Goal: Task Accomplishment & Management: Use online tool/utility

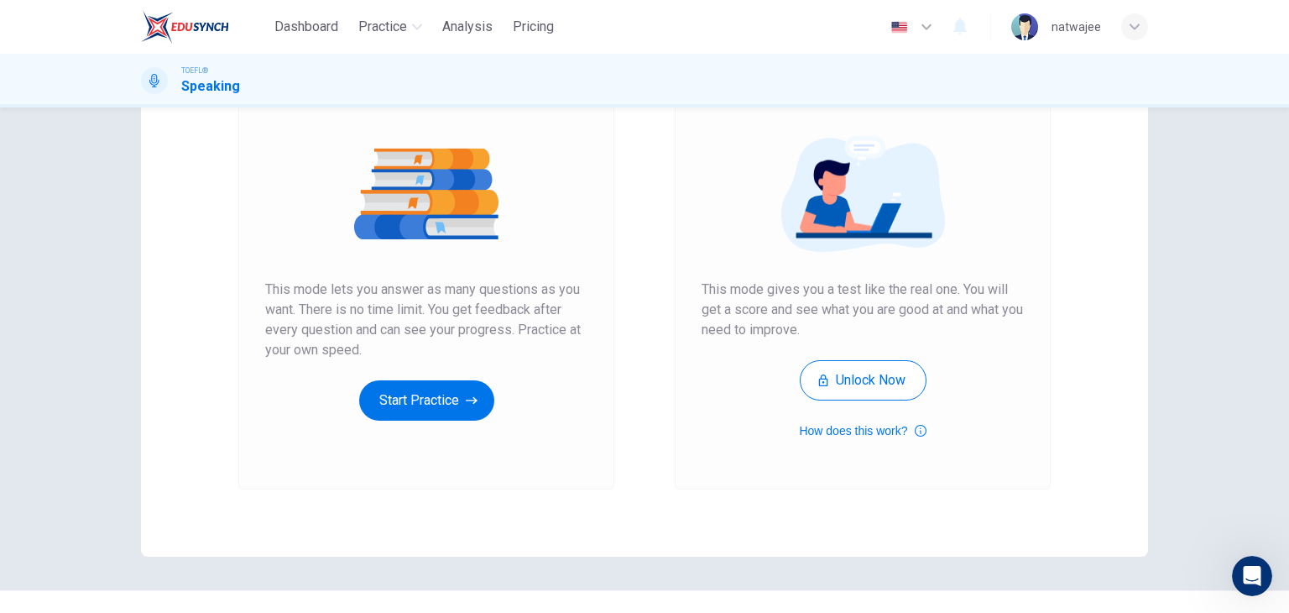
scroll to position [84, 0]
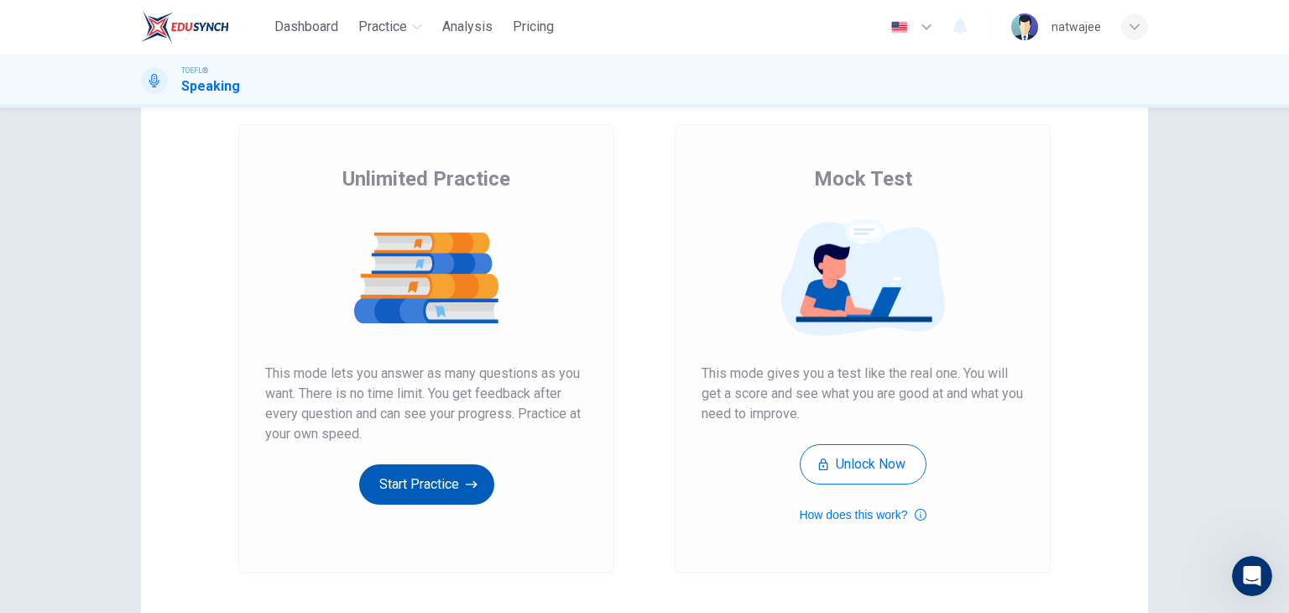
click at [462, 465] on button "Start Practice" at bounding box center [426, 484] width 135 height 40
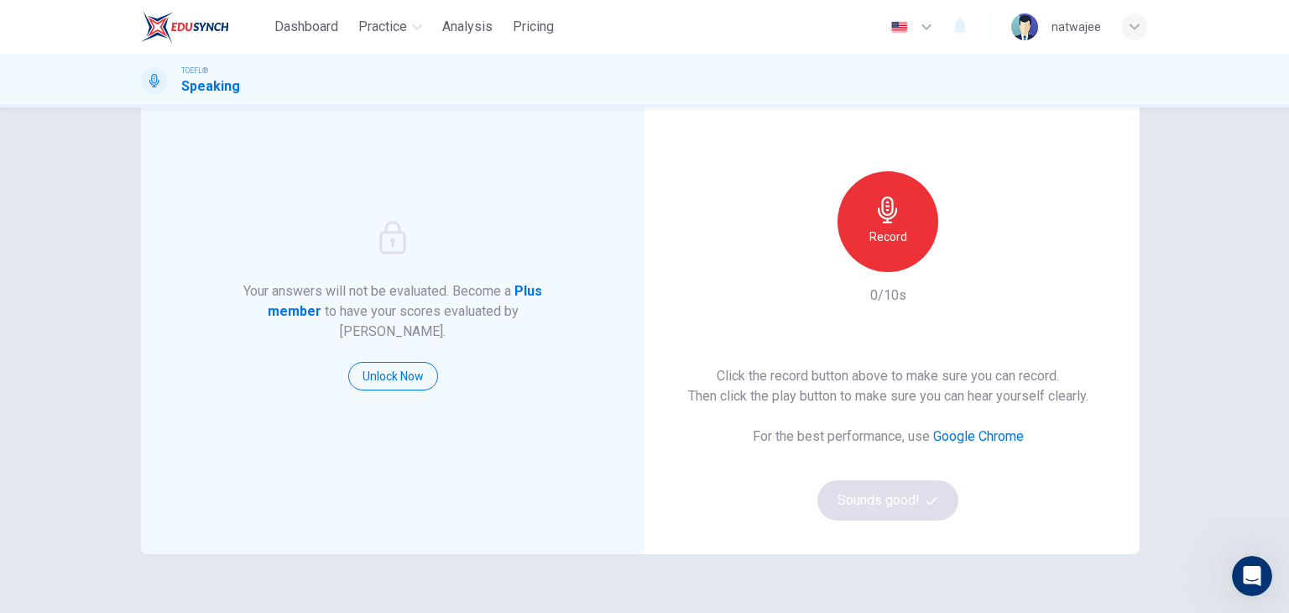
scroll to position [0, 0]
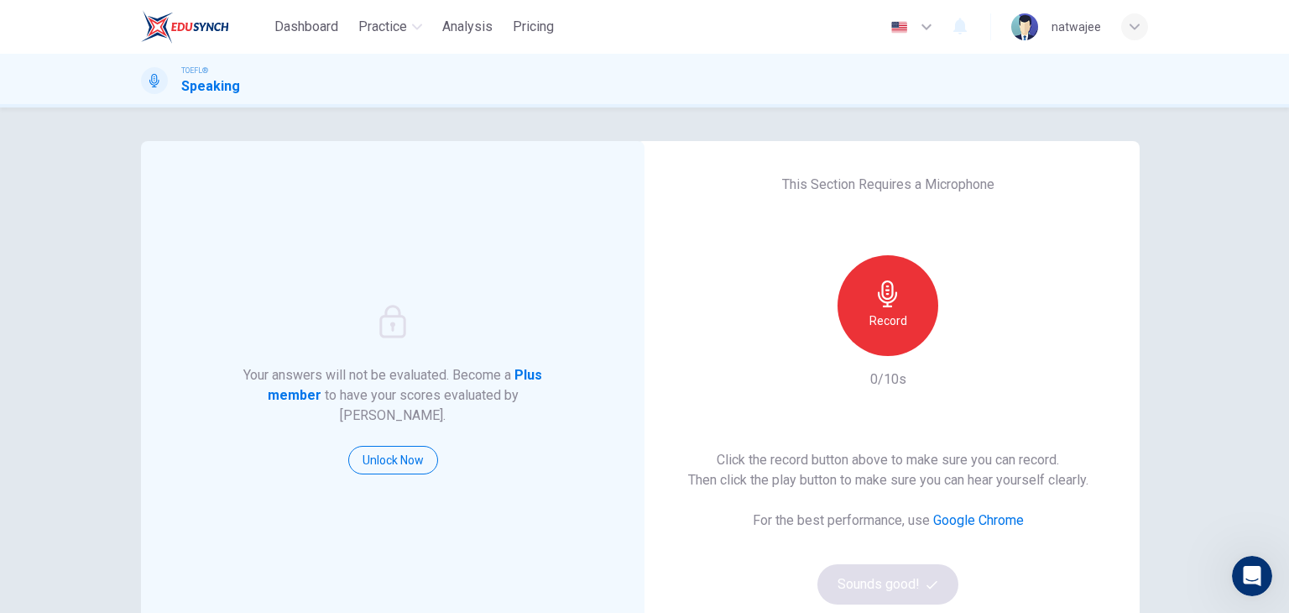
click at [886, 326] on h6 "Record" at bounding box center [889, 321] width 38 height 20
click at [904, 332] on div "Stop" at bounding box center [888, 305] width 101 height 101
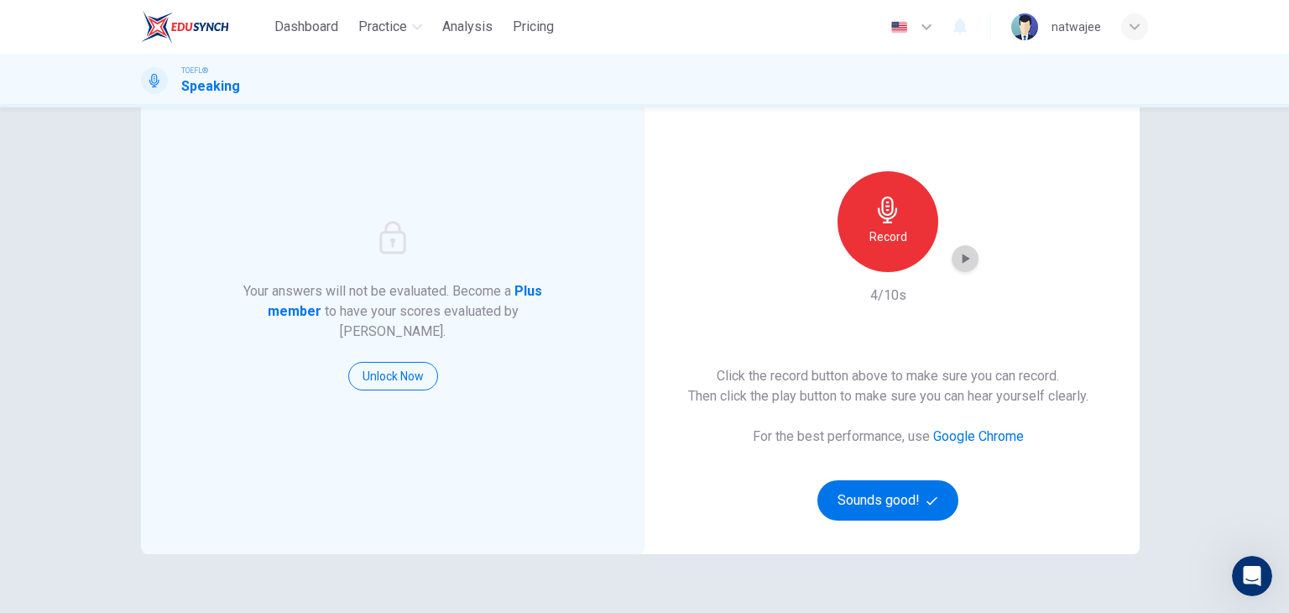
click at [957, 257] on icon "button" at bounding box center [965, 258] width 17 height 17
click at [883, 229] on h6 "Record" at bounding box center [889, 237] width 38 height 20
click at [963, 259] on icon "button" at bounding box center [967, 258] width 8 height 10
click at [957, 259] on icon "button" at bounding box center [965, 258] width 17 height 17
click at [906, 506] on button "Sounds good!" at bounding box center [887, 500] width 141 height 40
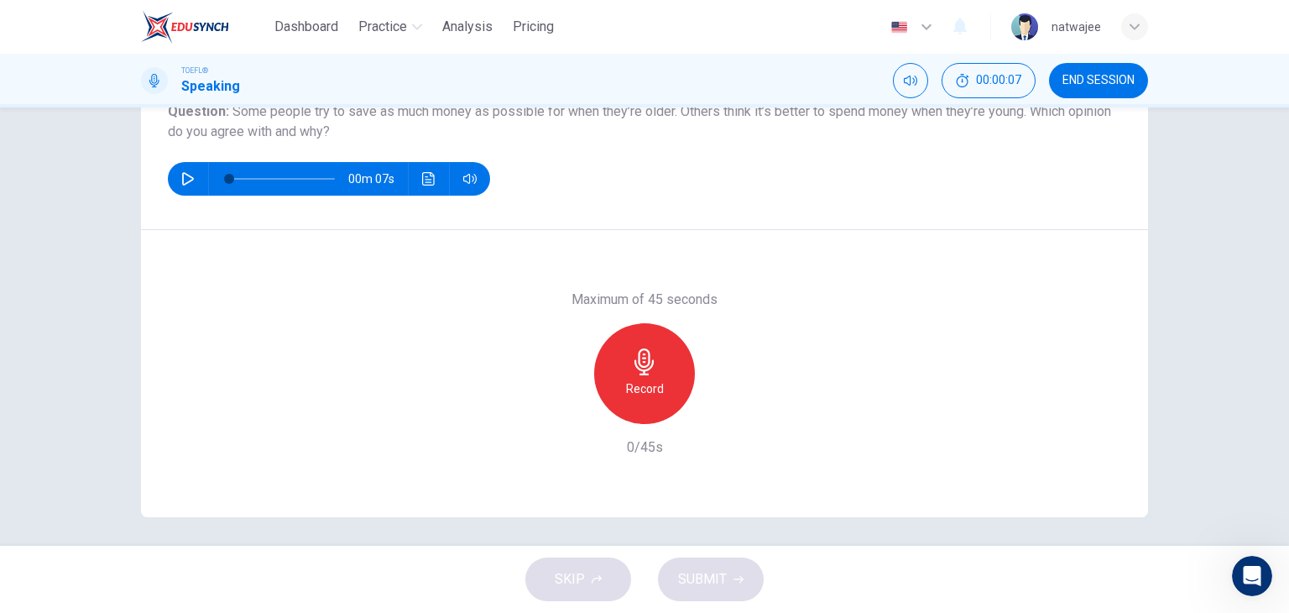
scroll to position [212, 0]
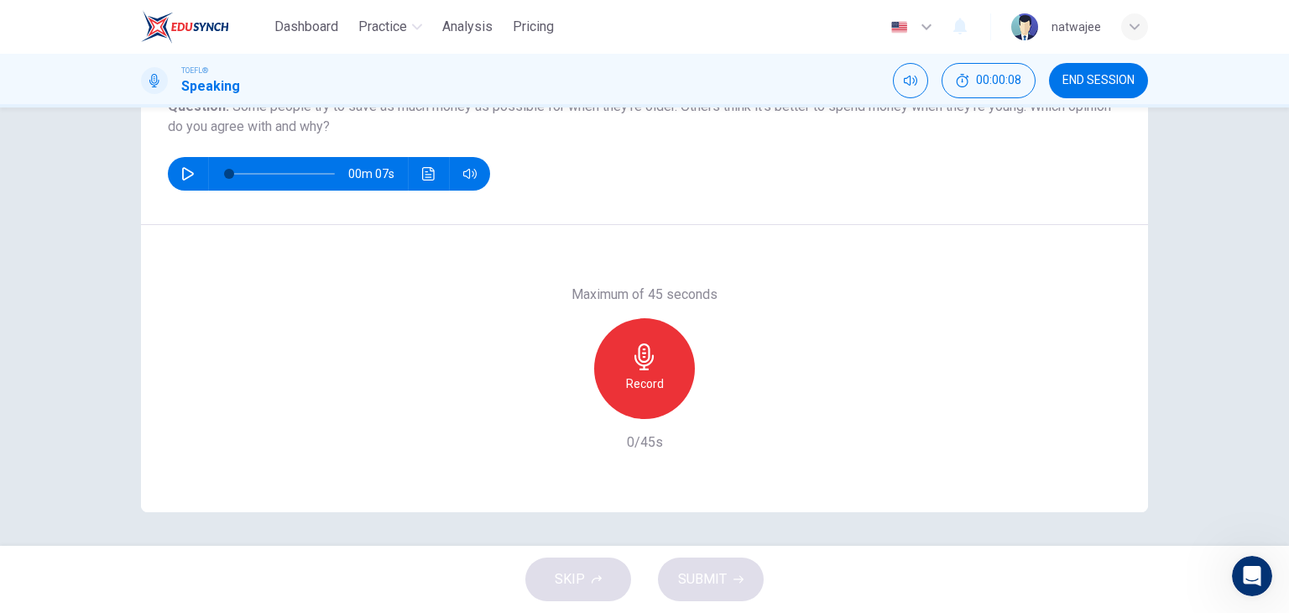
click at [181, 172] on icon "button" at bounding box center [187, 173] width 13 height 13
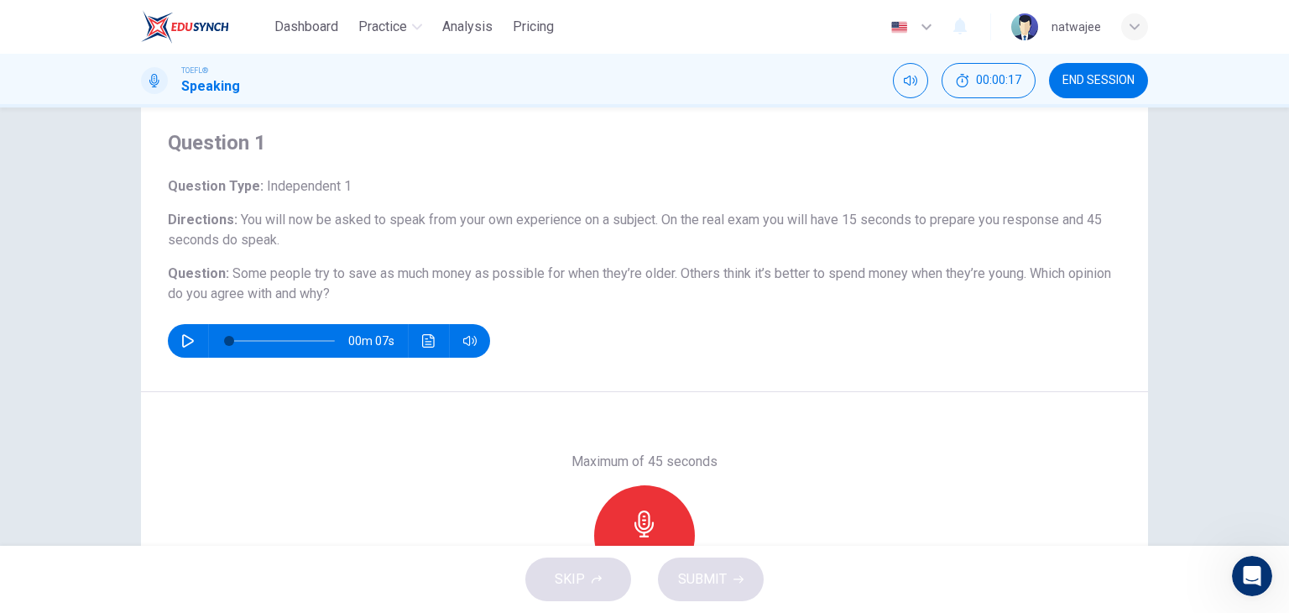
scroll to position [44, 0]
drag, startPoint x: 223, startPoint y: 274, endPoint x: 359, endPoint y: 283, distance: 136.2
click at [359, 283] on h6 "Question : Some people try to save as much money as possible for when they’re o…" at bounding box center [644, 284] width 953 height 40
click at [175, 340] on button "button" at bounding box center [188, 342] width 27 height 34
type input "0"
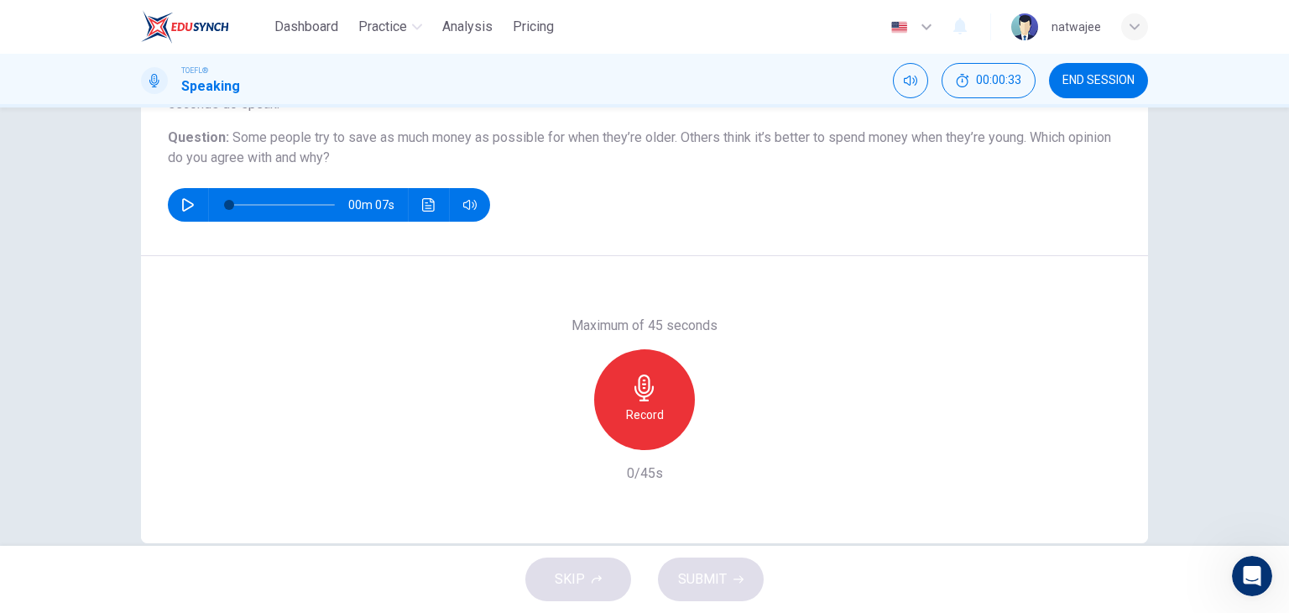
scroll to position [128, 0]
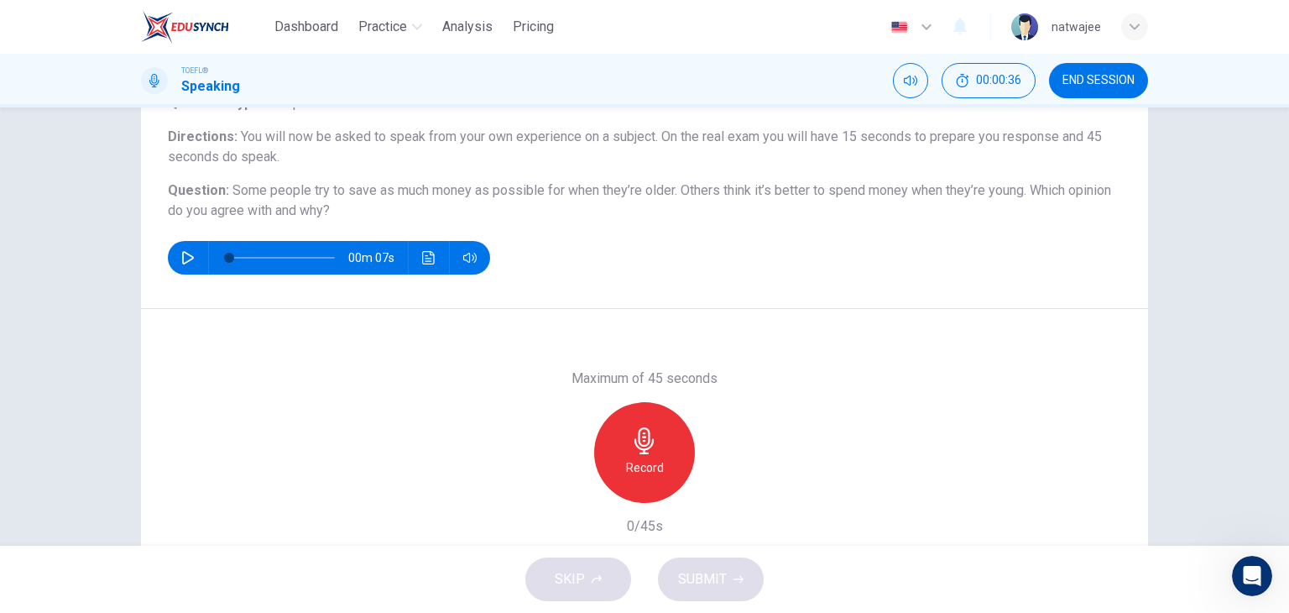
click at [663, 446] on div "Record" at bounding box center [644, 452] width 101 height 101
click at [656, 452] on div "Stop" at bounding box center [644, 452] width 101 height 101
click at [719, 572] on span "SUBMIT" at bounding box center [702, 579] width 49 height 24
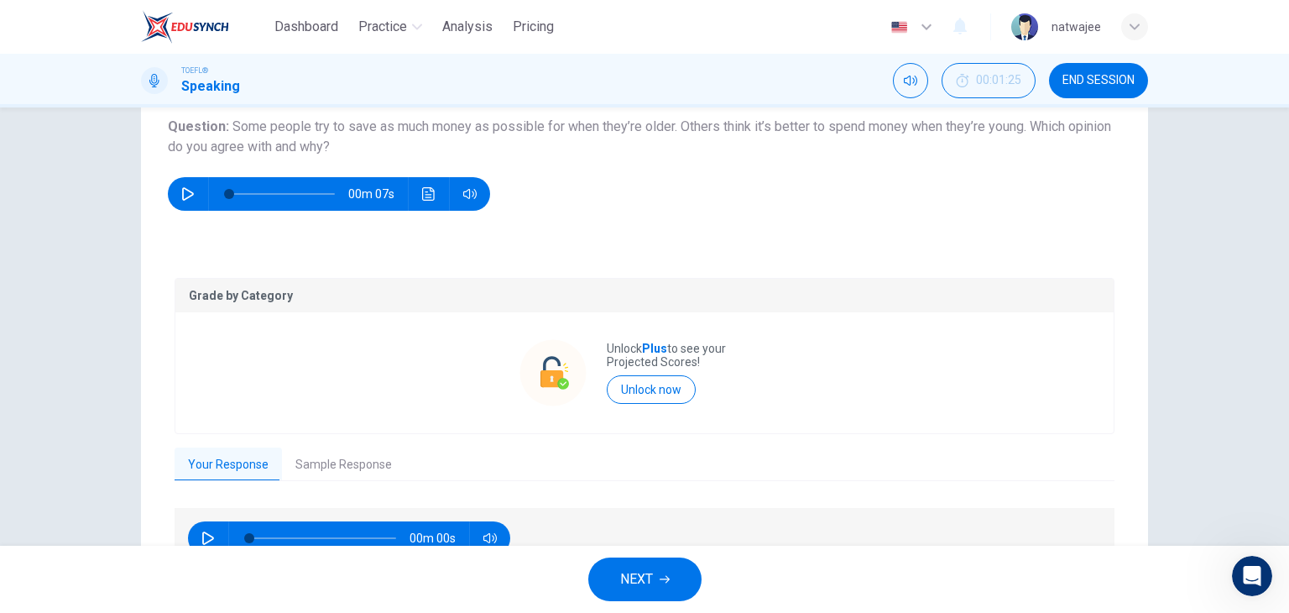
scroll to position [284, 0]
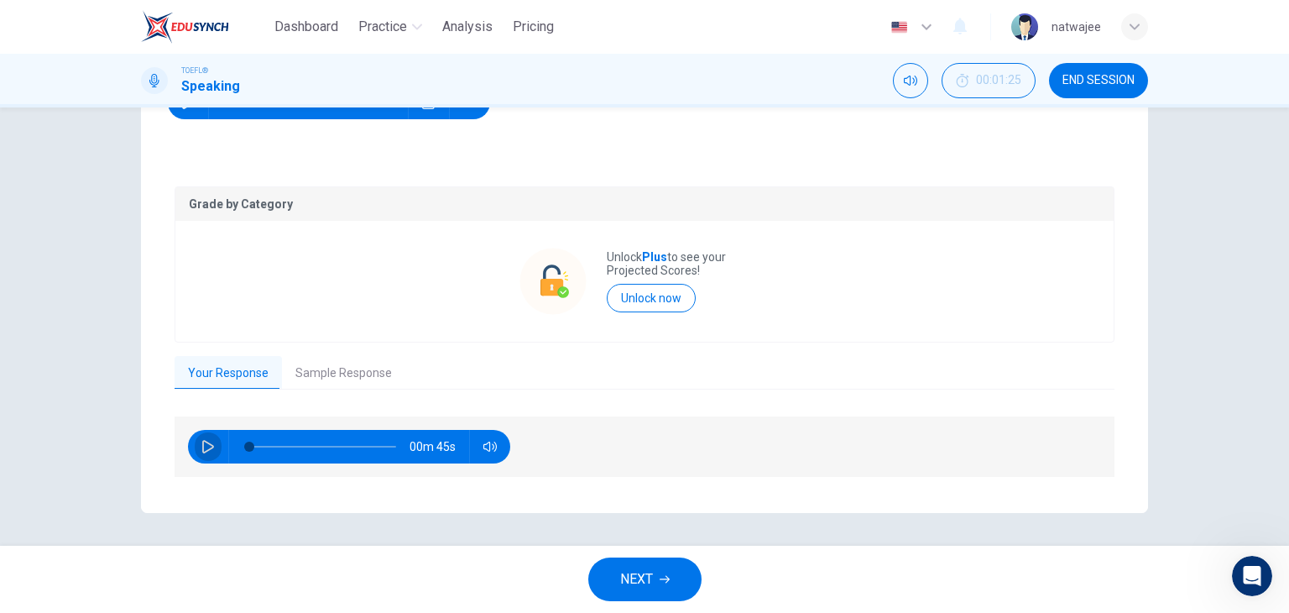
click at [196, 447] on button "button" at bounding box center [208, 447] width 27 height 34
type input "29"
type input "0.5"
click at [487, 474] on span at bounding box center [486, 476] width 62 height 24
type input "38"
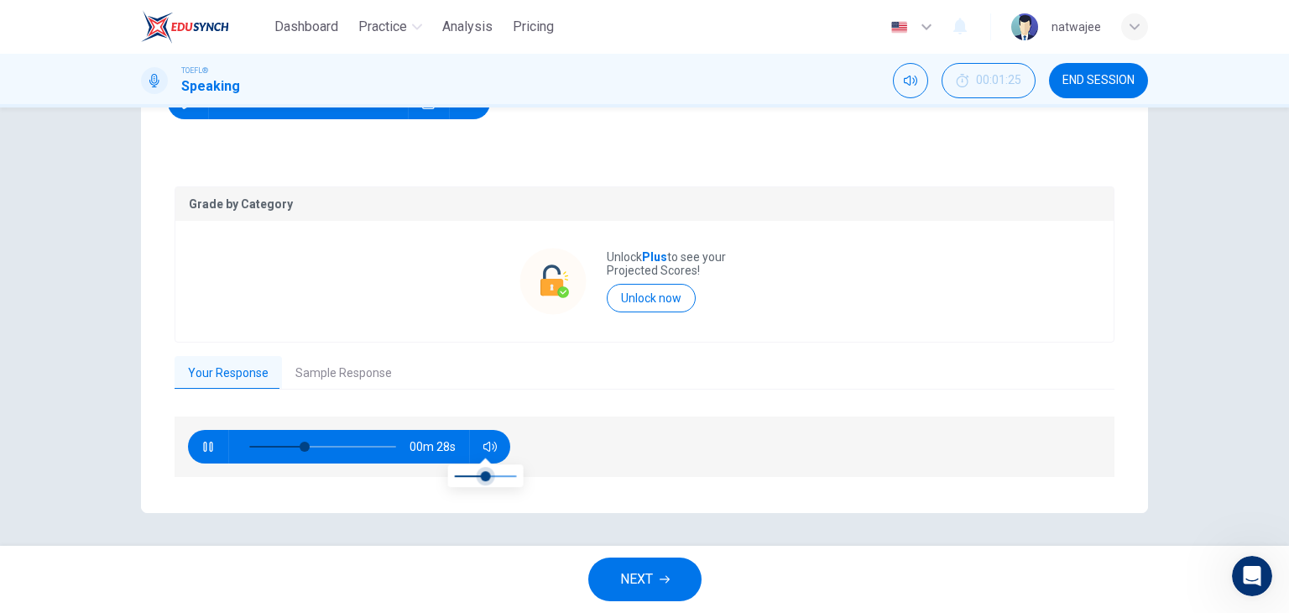
type input "0.7"
click at [491, 471] on span at bounding box center [486, 476] width 10 height 10
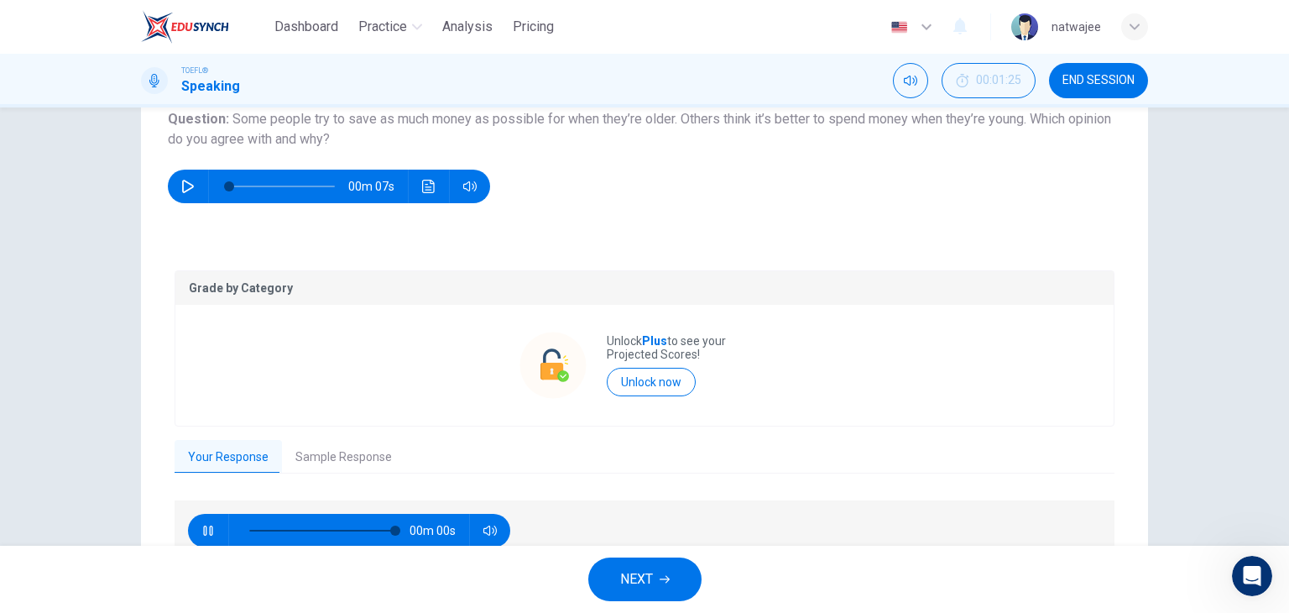
type input "0"
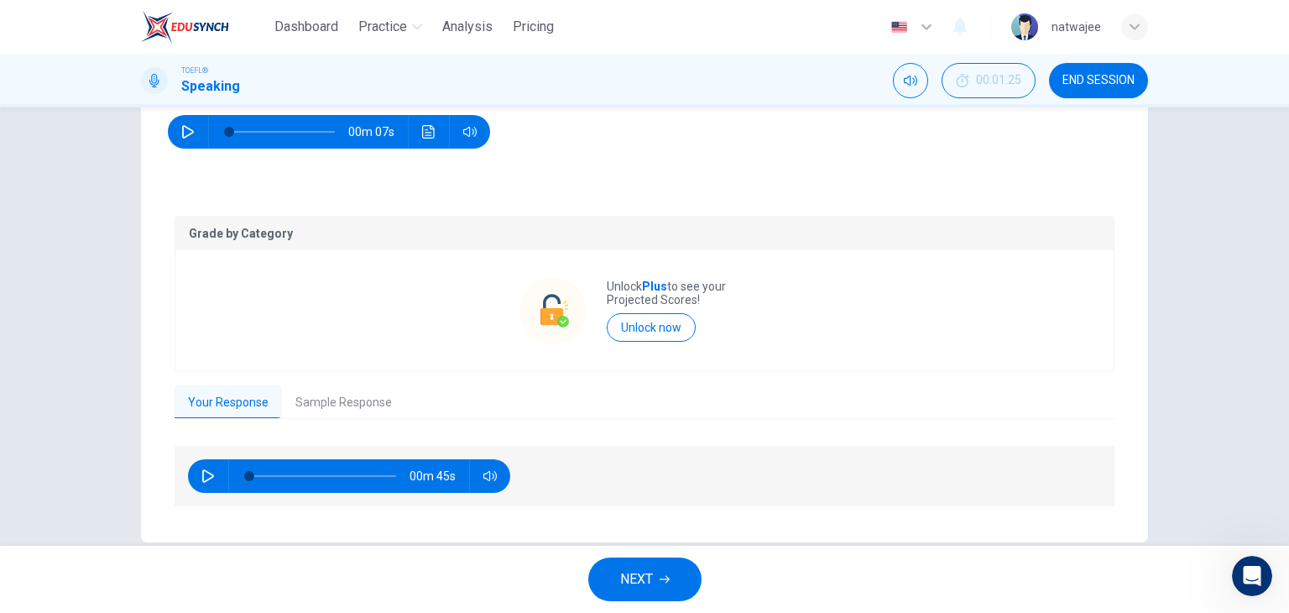
scroll to position [284, 0]
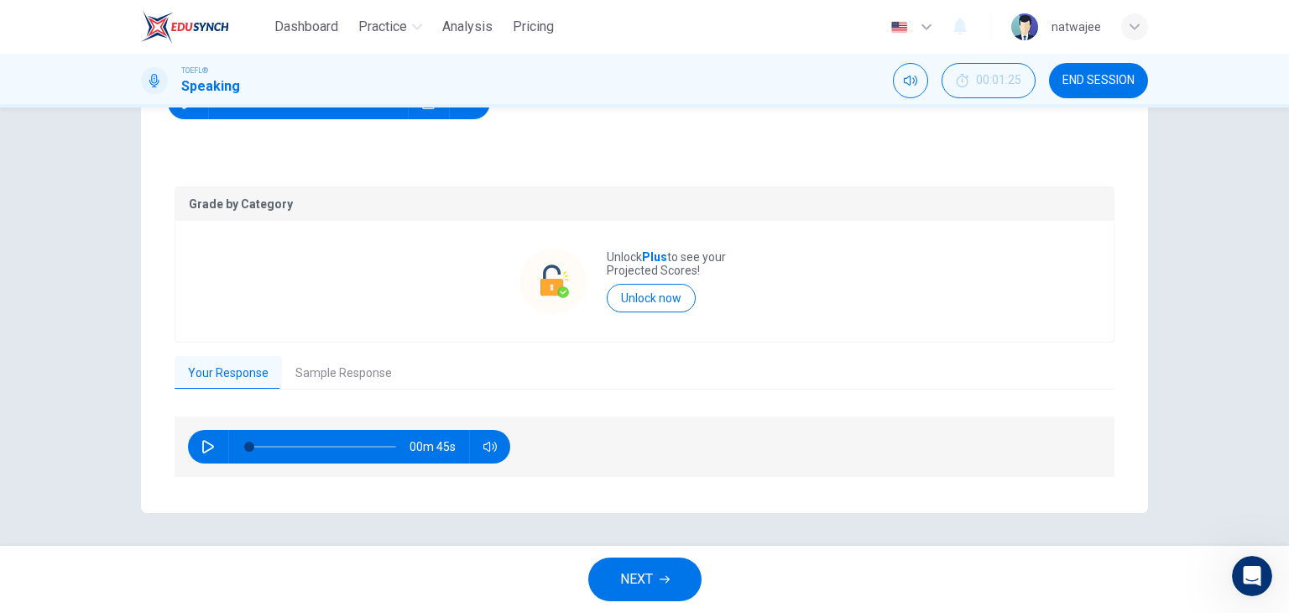
click at [330, 368] on button "Sample Response" at bounding box center [343, 373] width 123 height 35
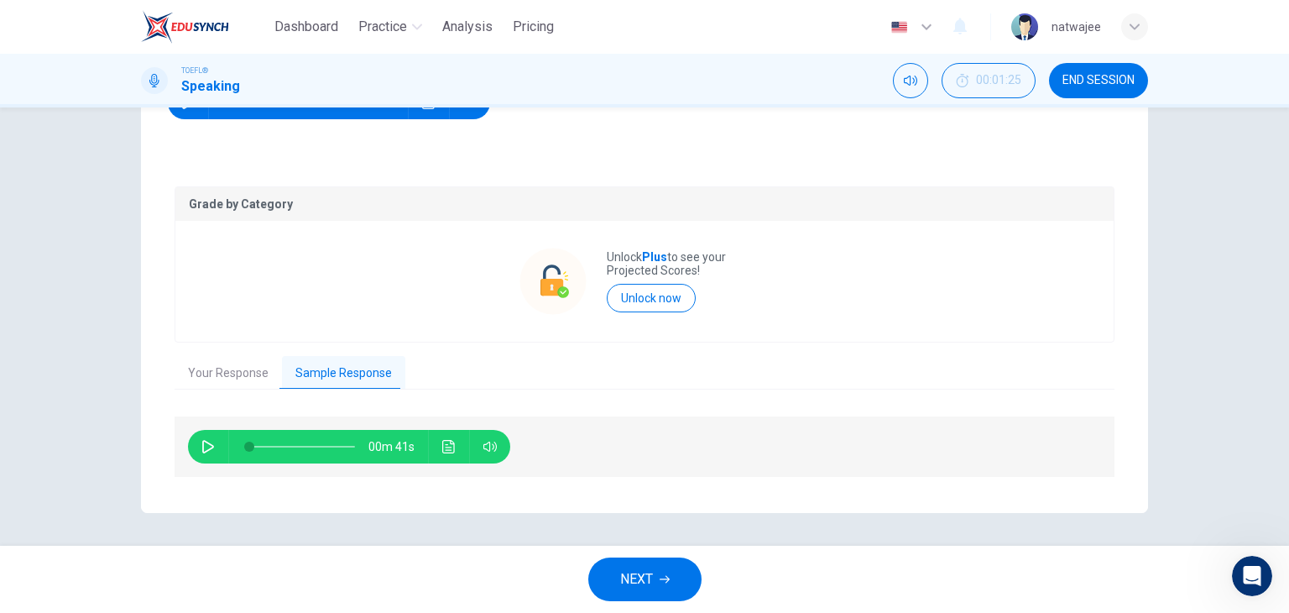
click at [195, 441] on button "button" at bounding box center [208, 447] width 27 height 34
click at [483, 447] on icon "button" at bounding box center [489, 446] width 13 height 13
type input "7"
type input "0"
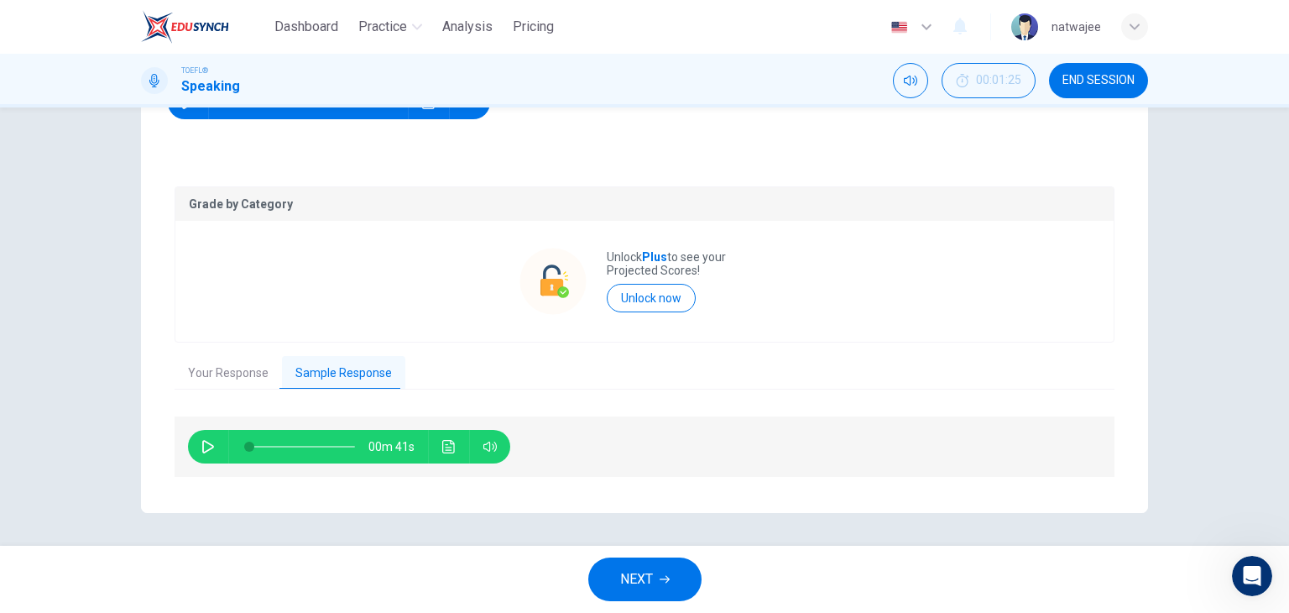
click at [656, 577] on button "NEXT" at bounding box center [644, 579] width 113 height 44
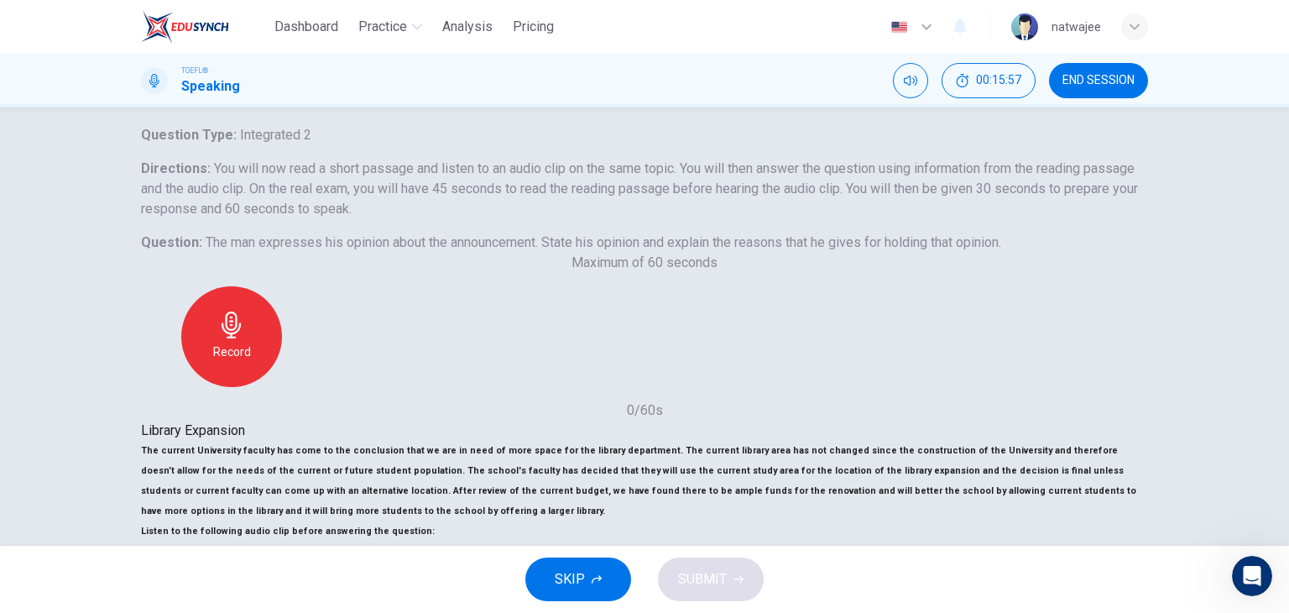
scroll to position [0, 0]
